Goal: Information Seeking & Learning: Learn about a topic

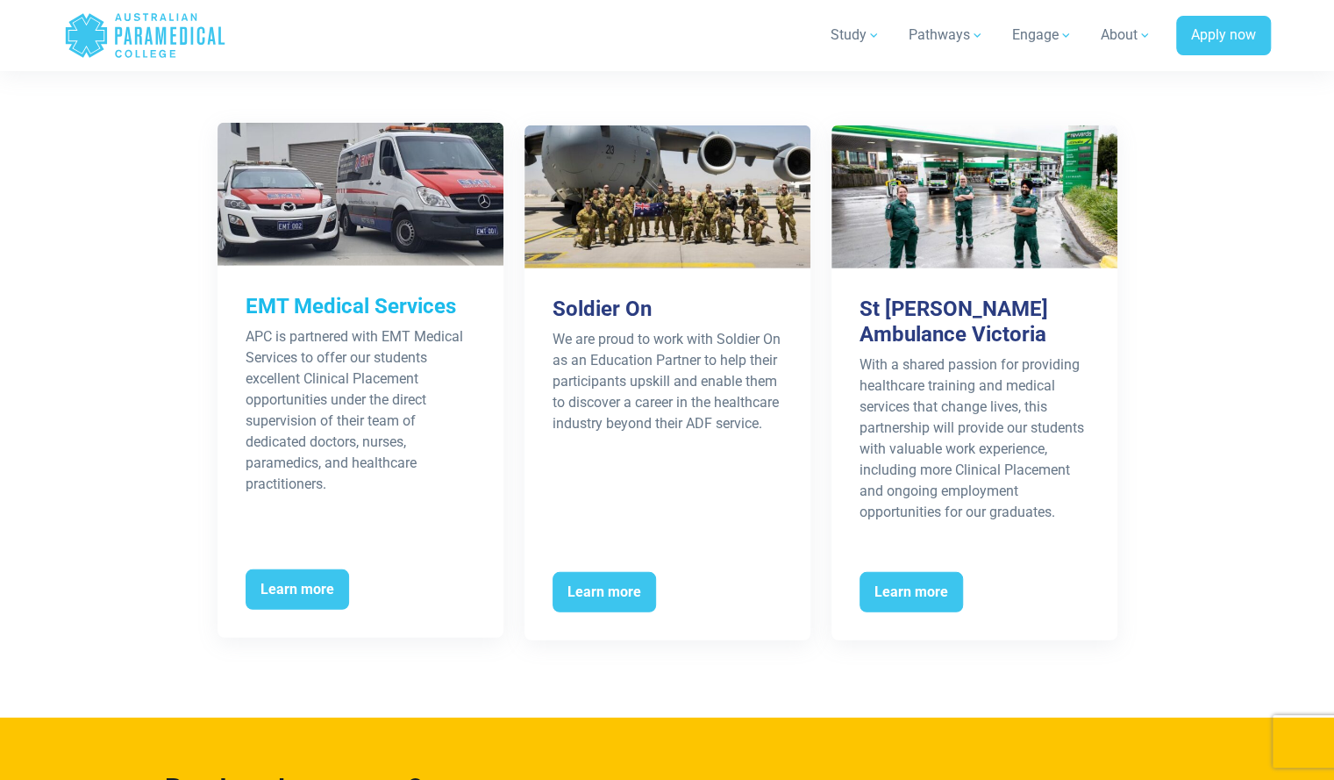
scroll to position [2794, 0]
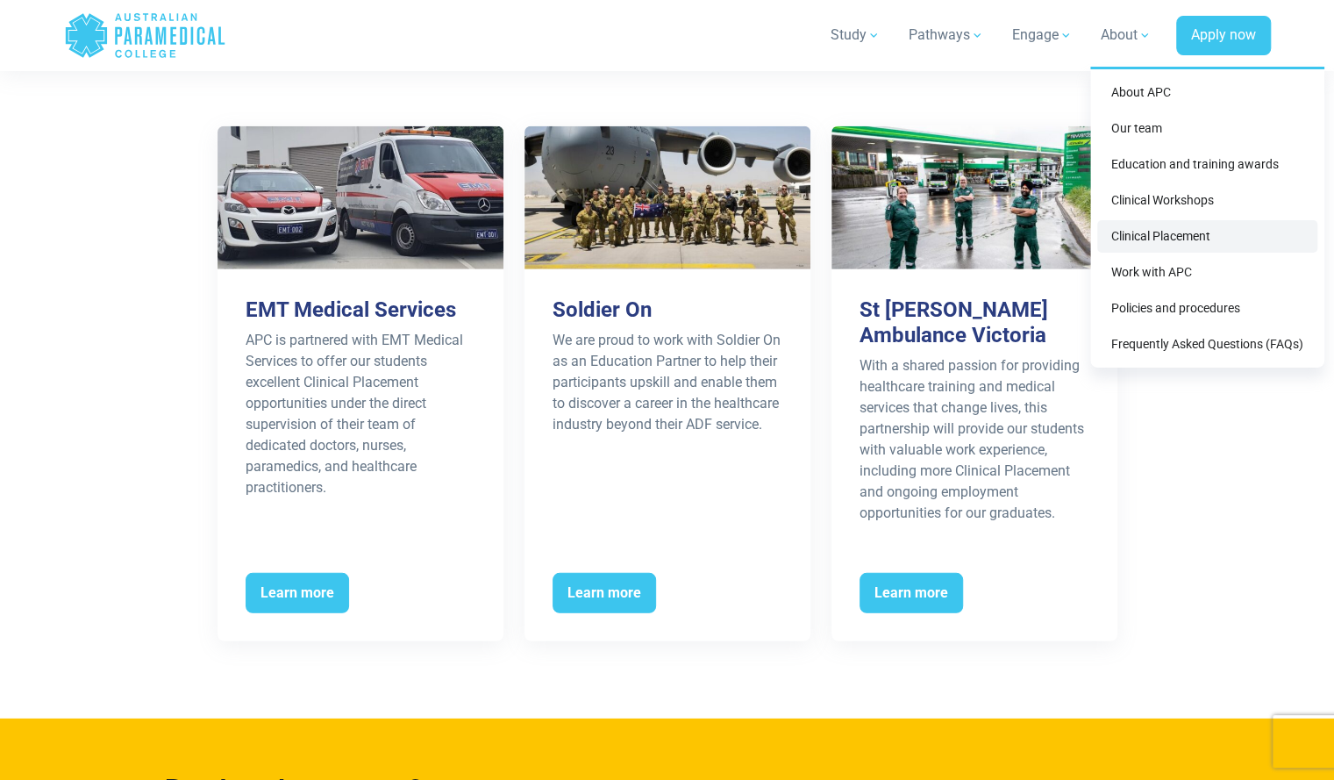
click at [1178, 232] on link "Clinical Placement" at bounding box center [1208, 236] width 220 height 32
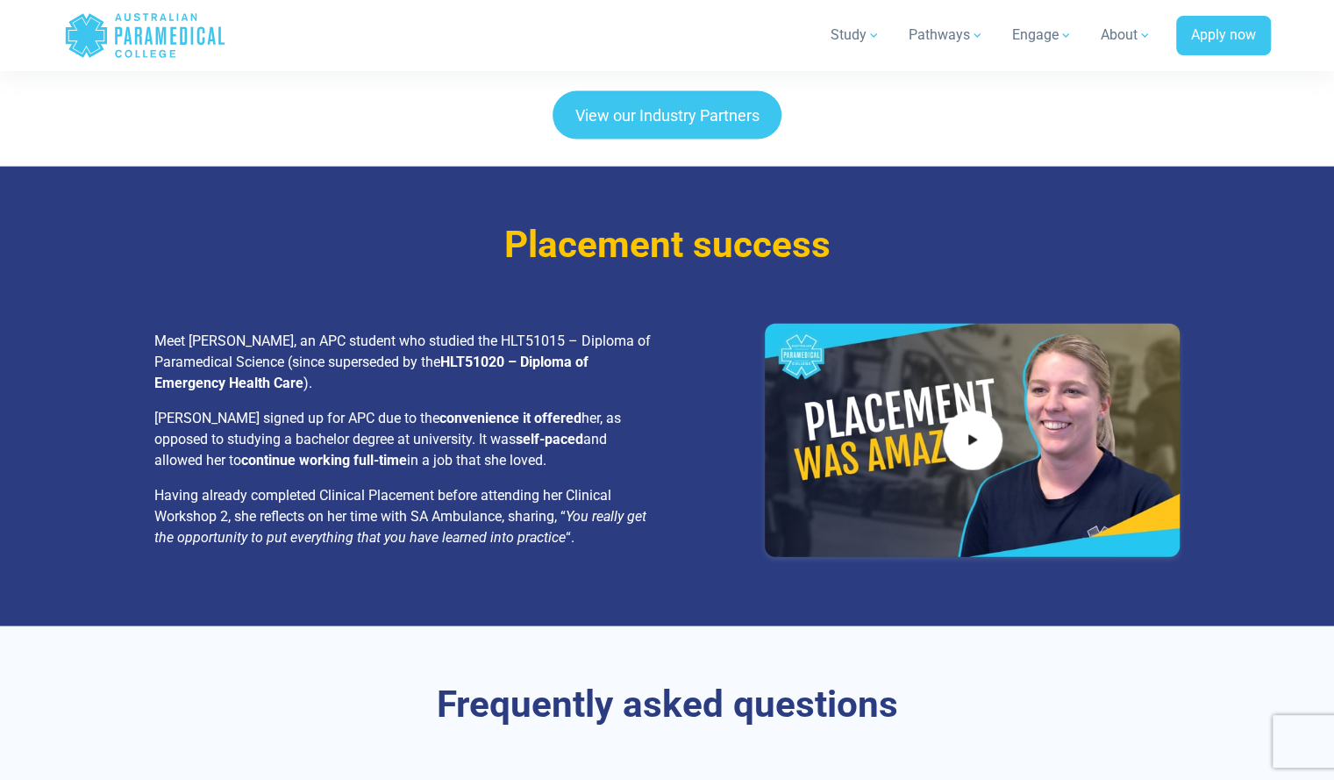
scroll to position [2239, 0]
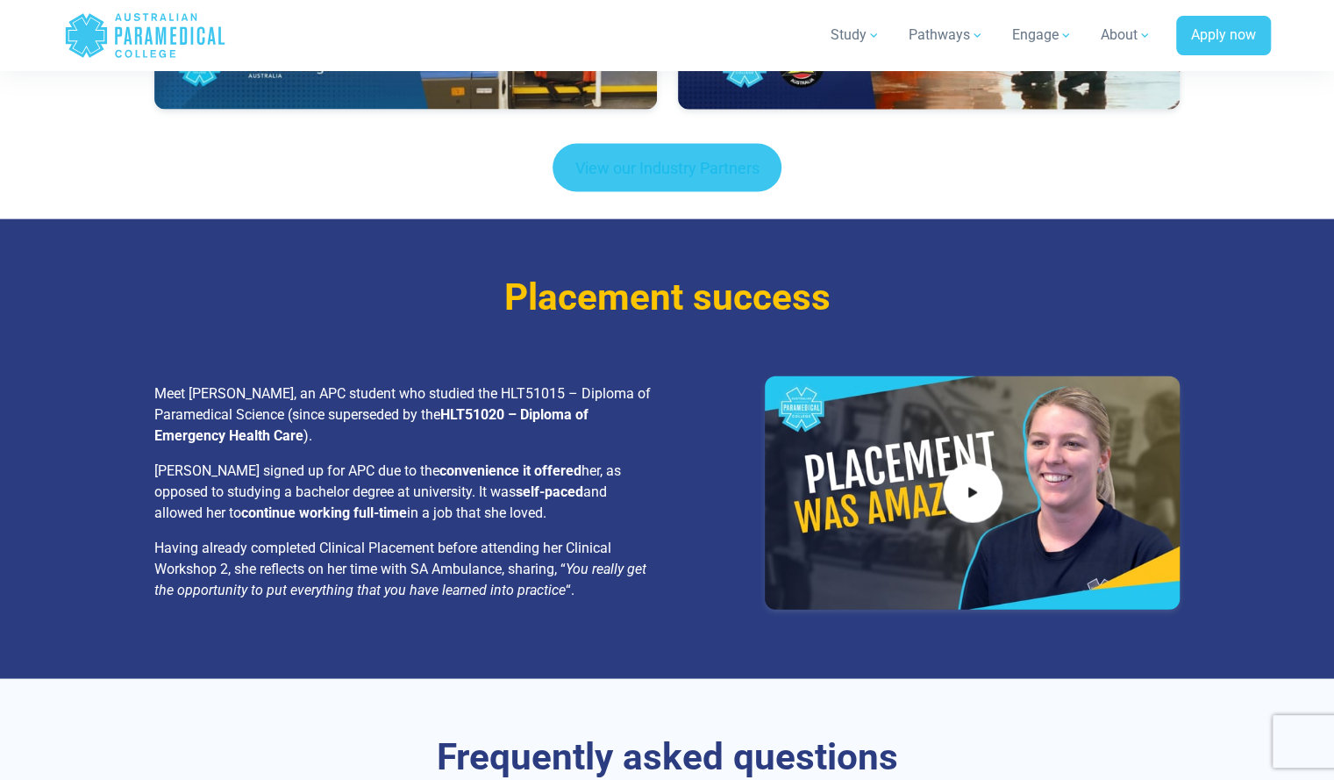
click at [747, 150] on link "View our Industry Partners" at bounding box center [668, 168] width 230 height 48
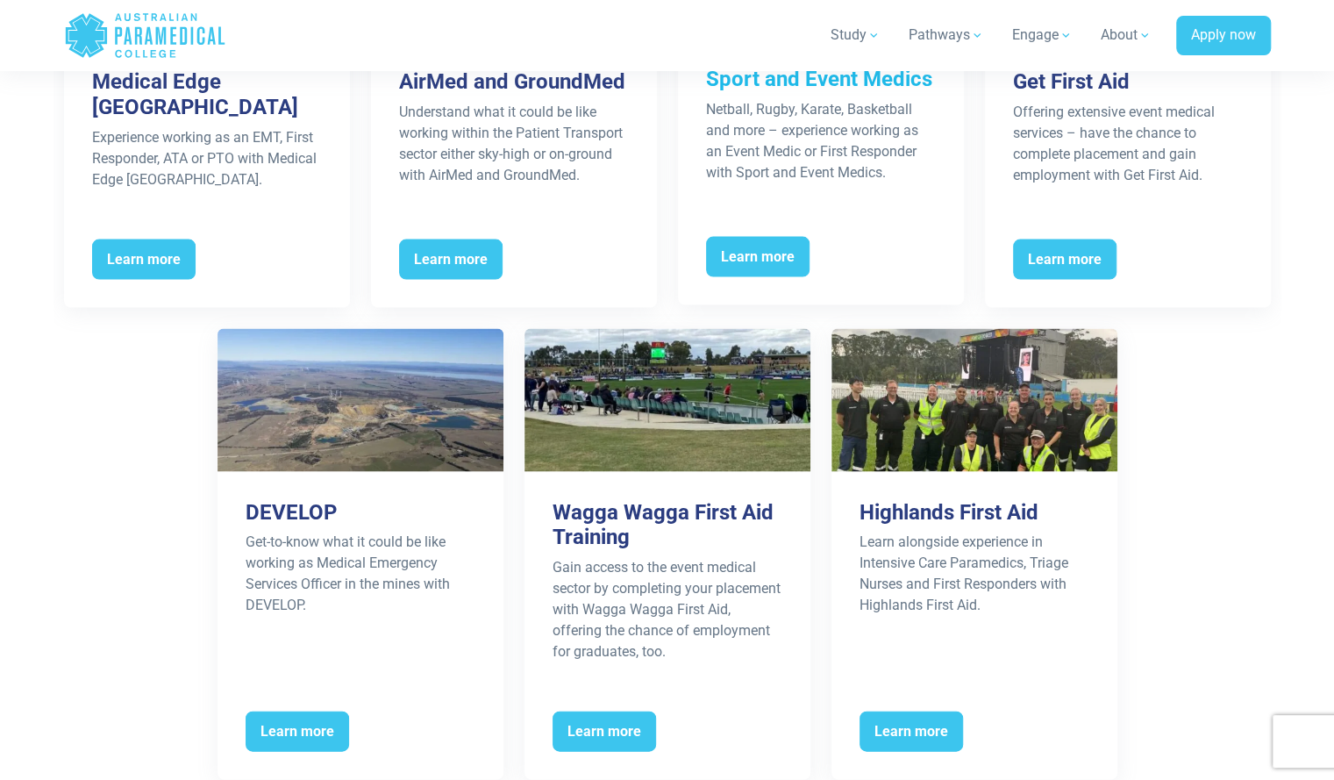
scroll to position [1934, 0]
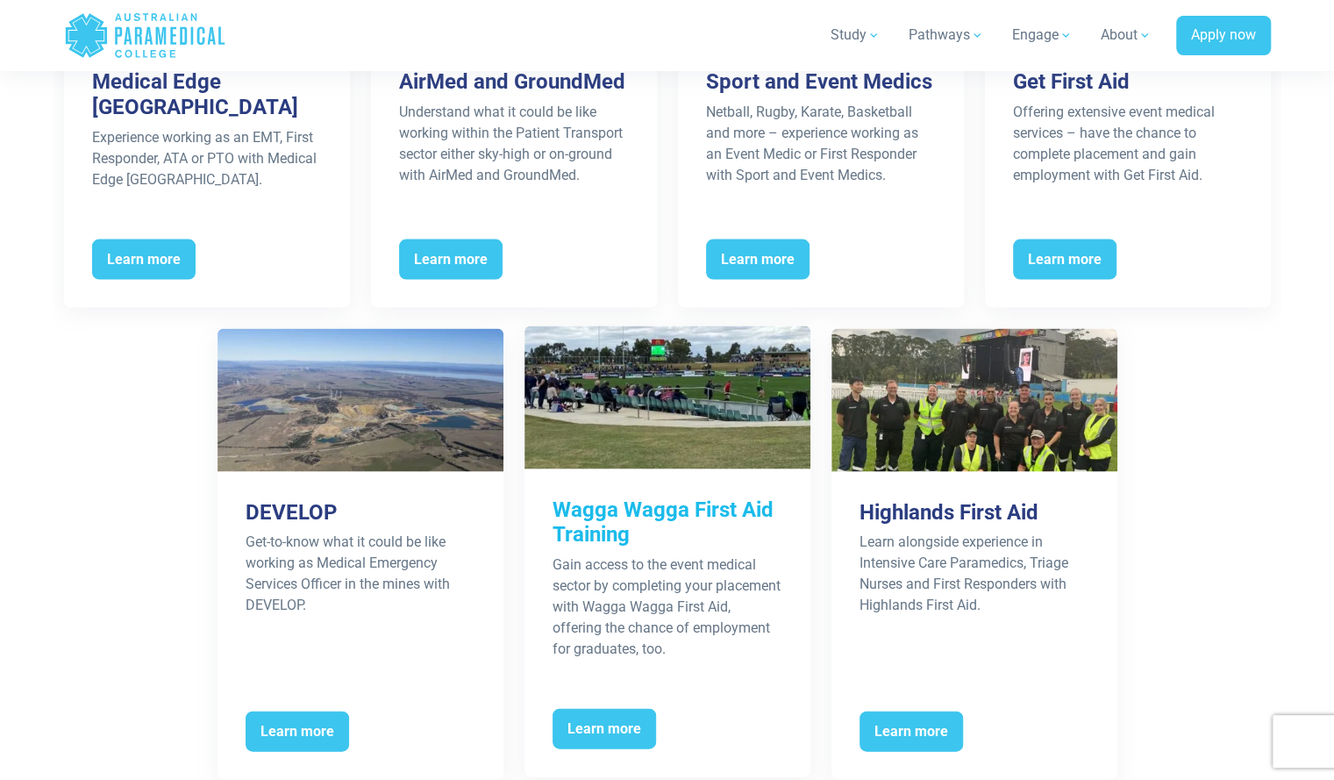
click at [614, 522] on h3 "Wagga Wagga First Aid Training" at bounding box center [668, 522] width 230 height 51
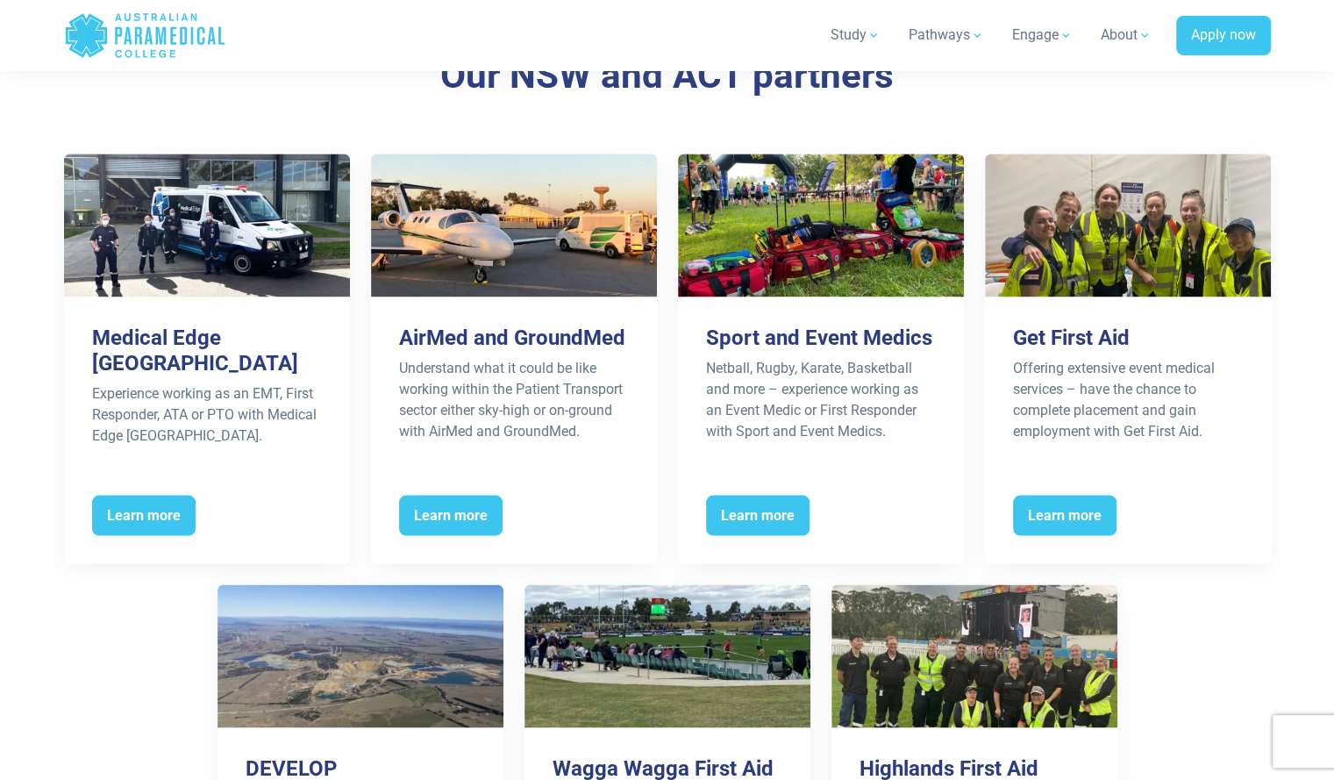
scroll to position [1649, 0]
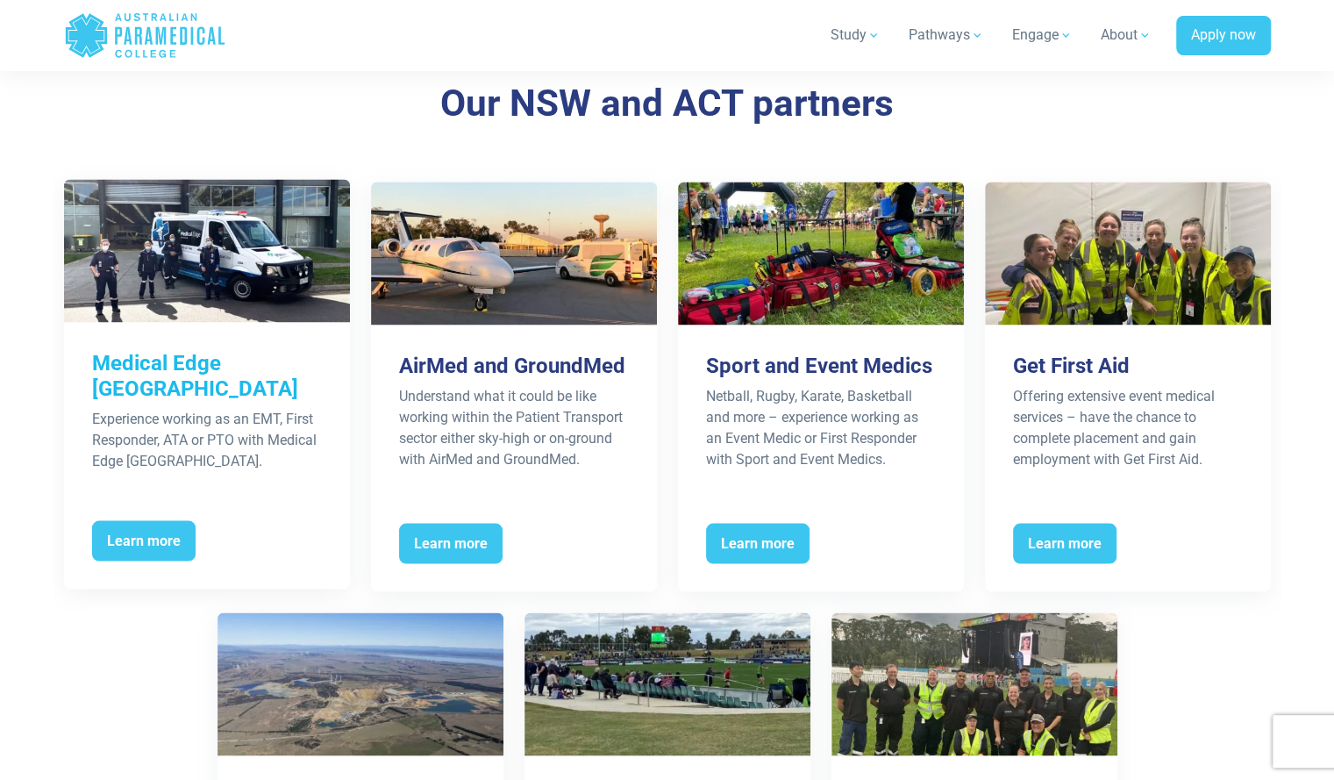
click at [274, 419] on p "Experience working as an EMT, First Responder, ATA or PTO with Medical Edge Aus…" at bounding box center [207, 439] width 230 height 63
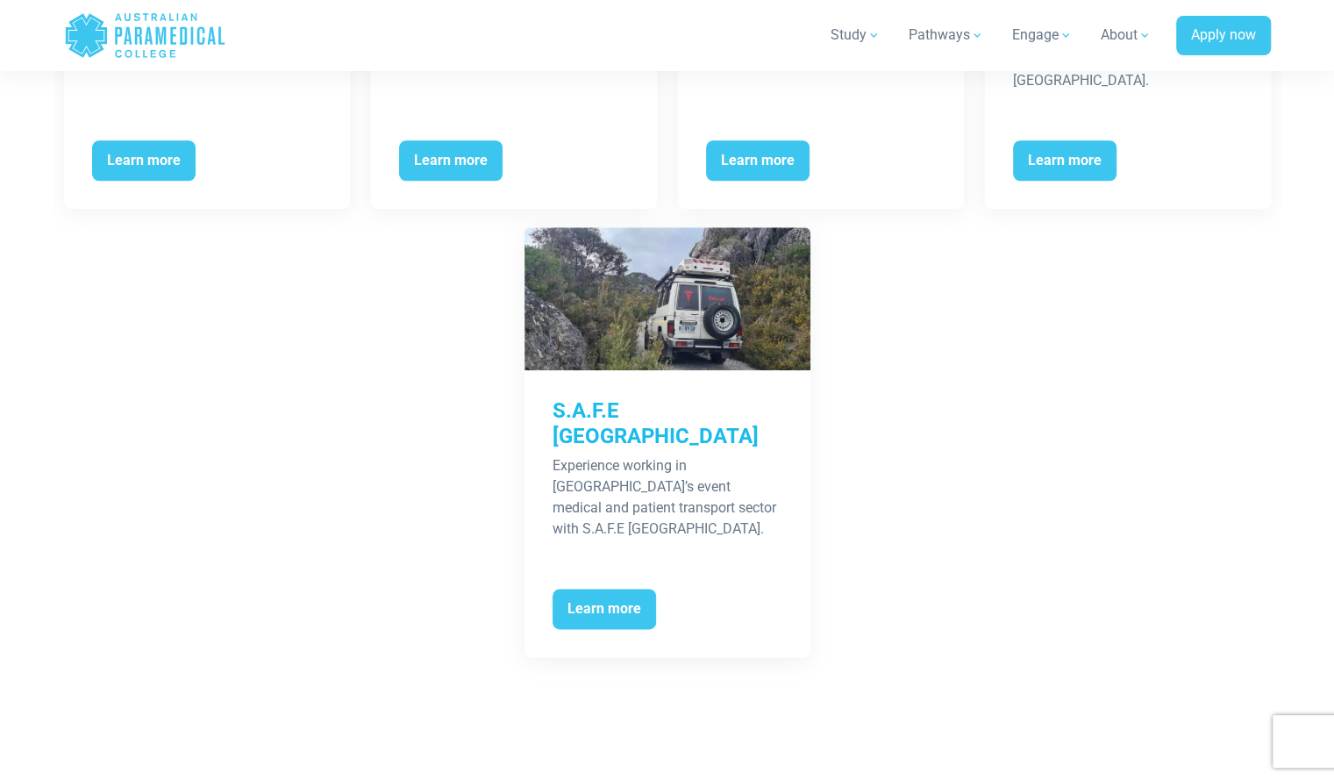
scroll to position [4924, 0]
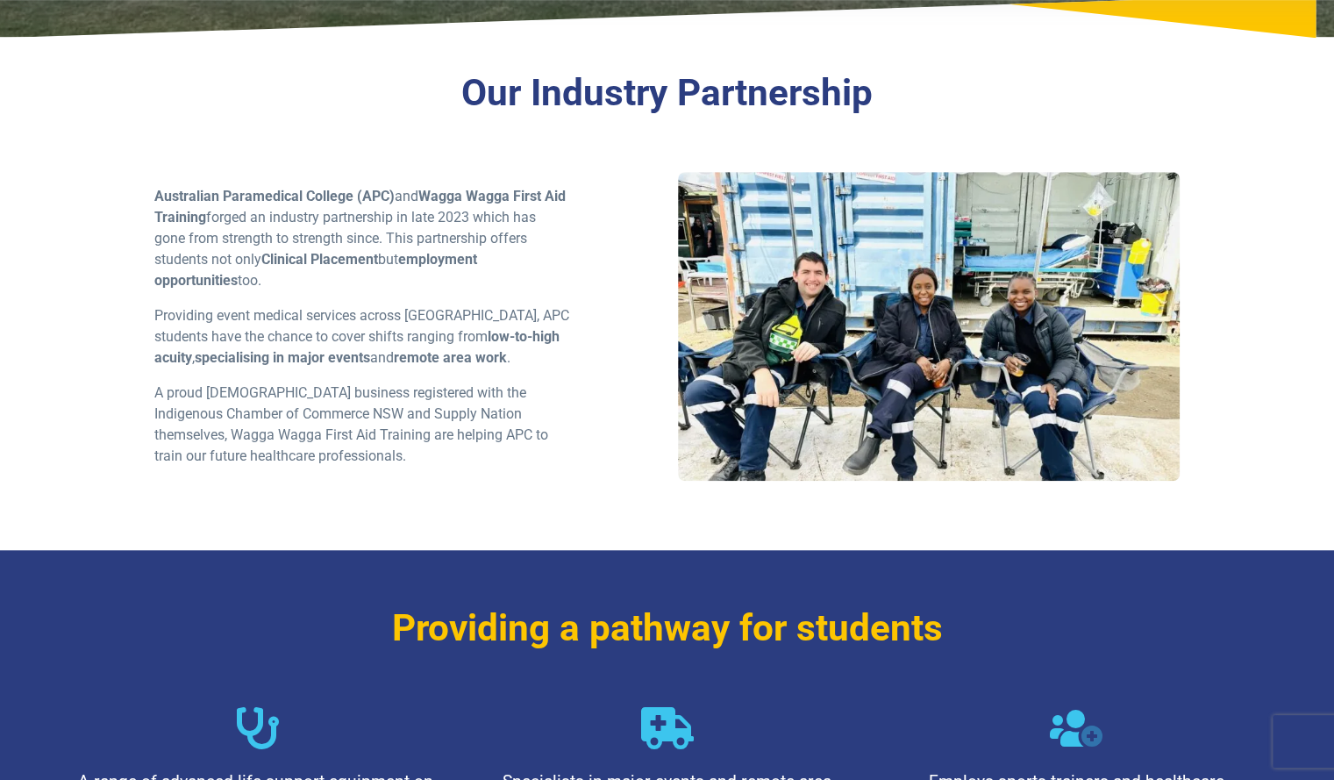
scroll to position [543, 0]
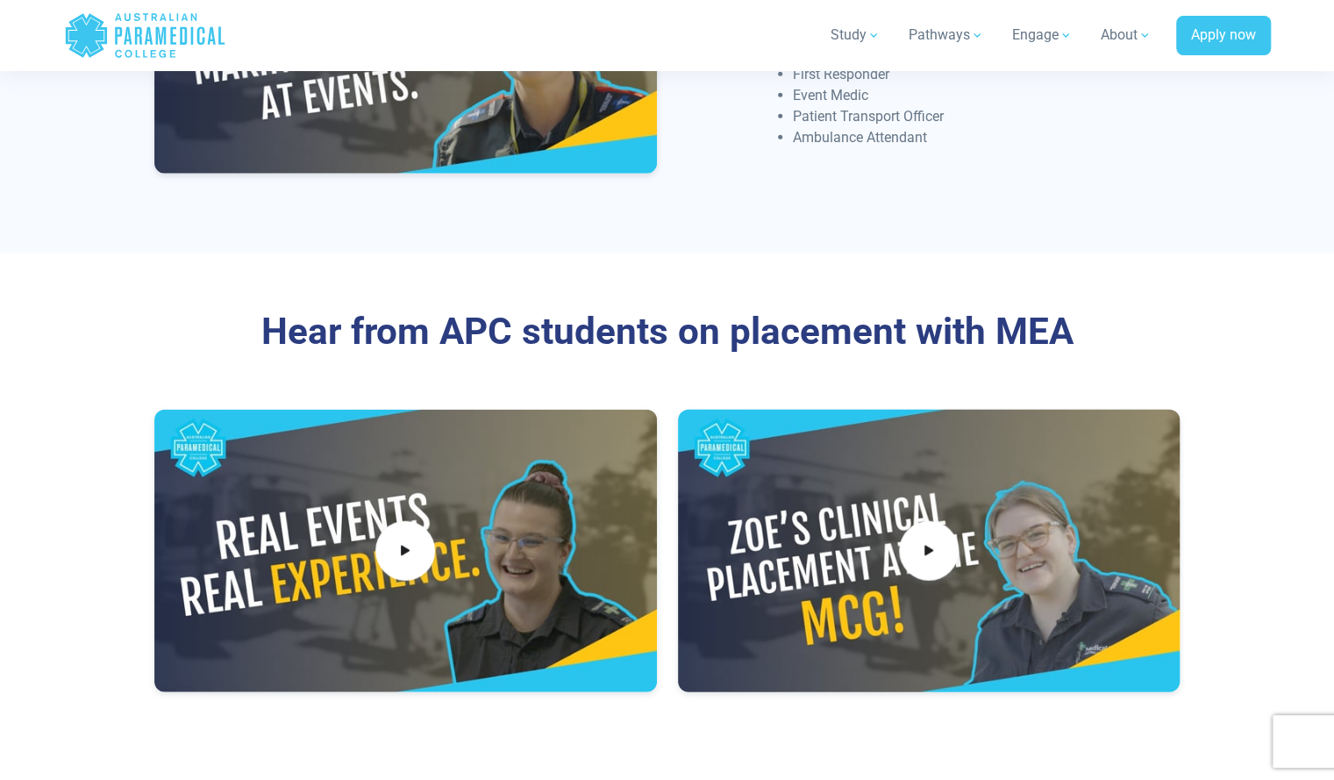
scroll to position [2450, 0]
